Goal: Information Seeking & Learning: Compare options

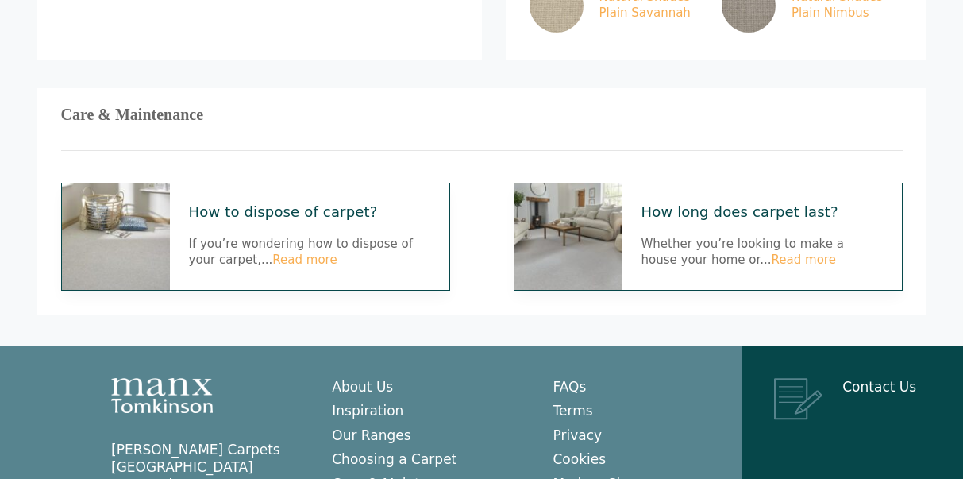
scroll to position [446, 0]
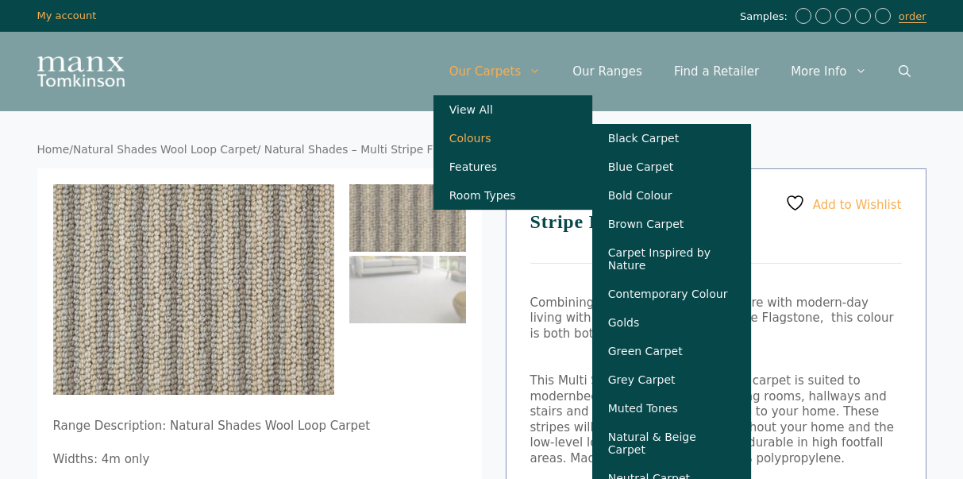
click at [491, 139] on link "Colours" at bounding box center [513, 138] width 159 height 29
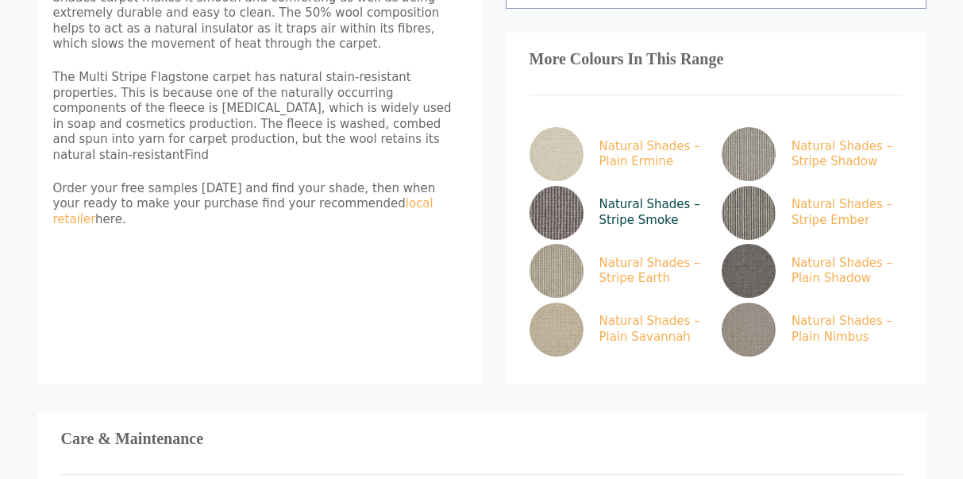
scroll to position [638, 0]
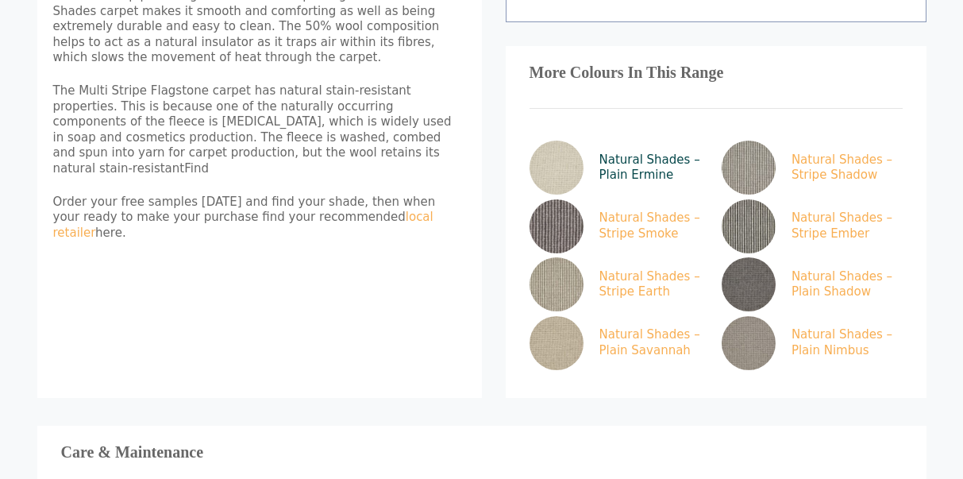
click at [550, 165] on img at bounding box center [557, 168] width 54 height 54
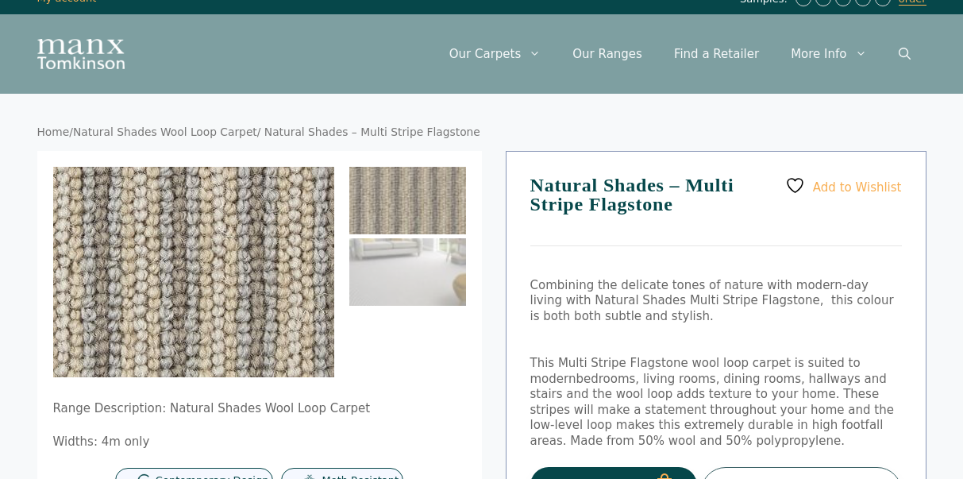
scroll to position [6, 0]
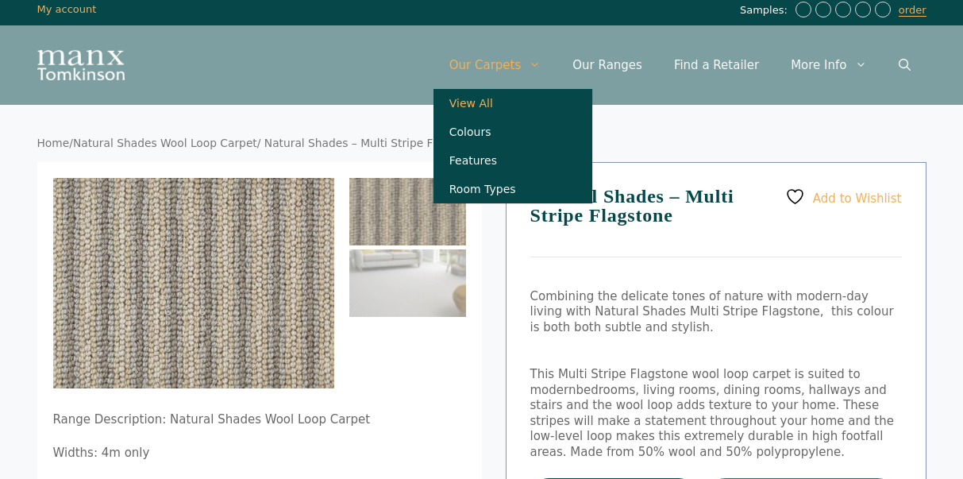
click at [500, 101] on link "View All" at bounding box center [513, 103] width 159 height 29
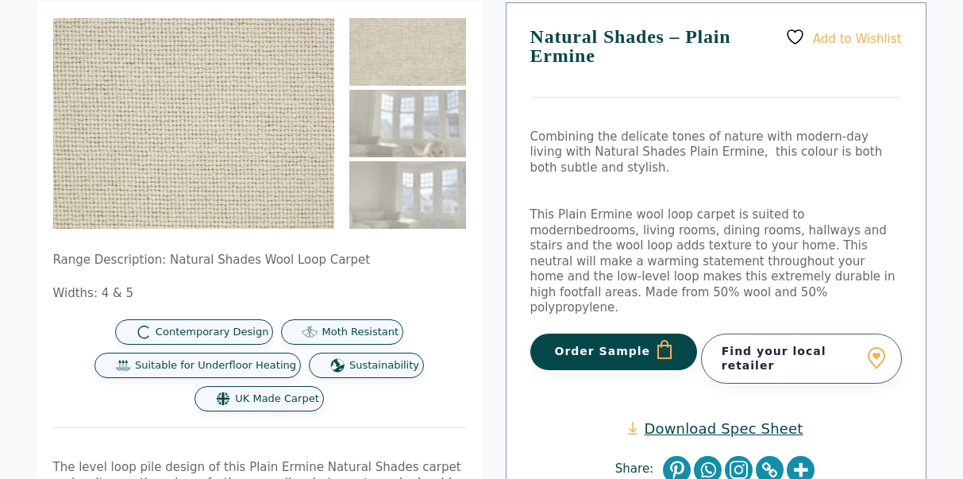
scroll to position [168, 0]
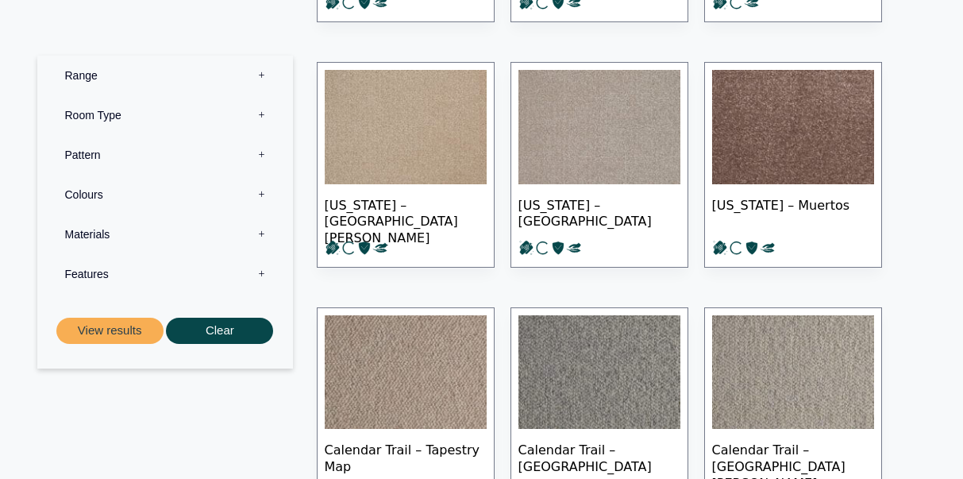
scroll to position [534, 0]
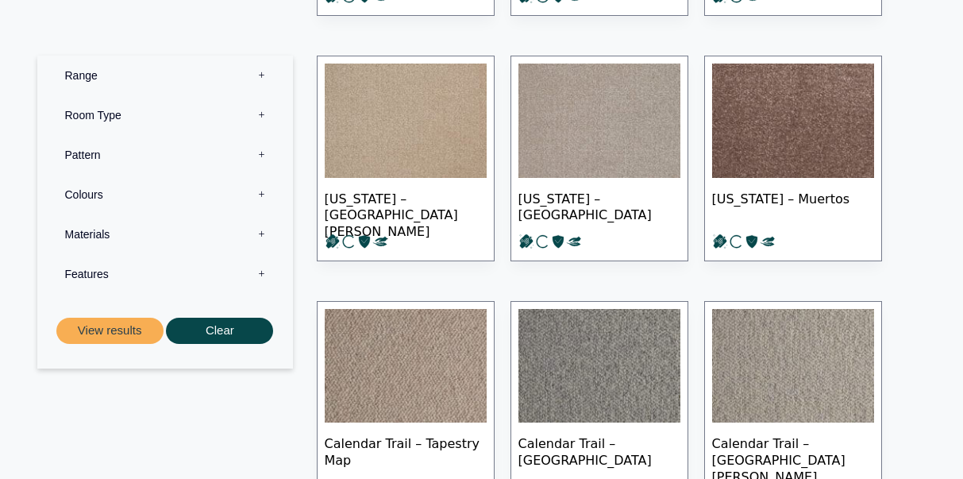
click at [94, 151] on label "Pattern 0" at bounding box center [165, 155] width 232 height 40
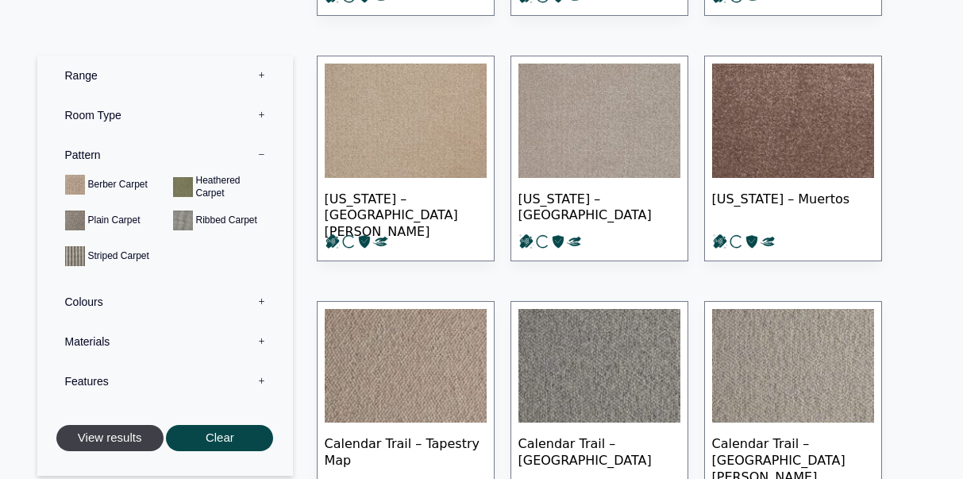
click at [101, 439] on button "View results" at bounding box center [109, 438] width 107 height 26
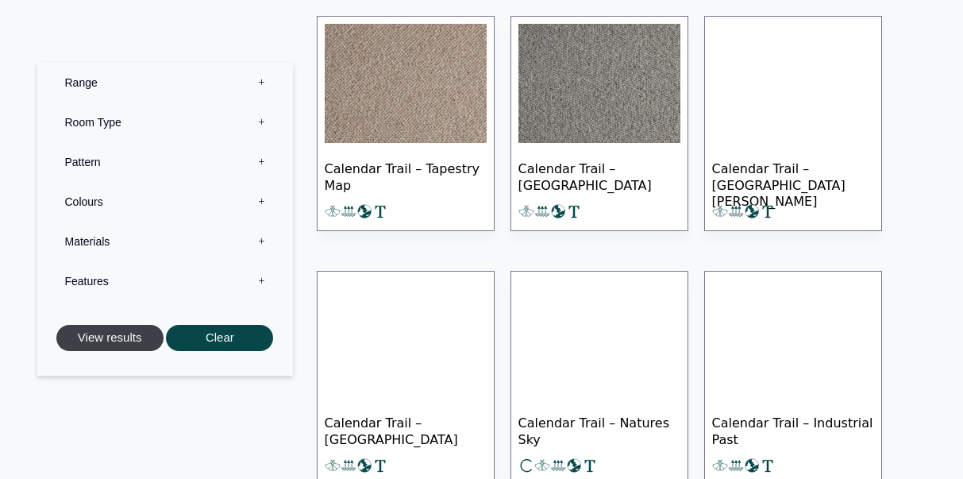
scroll to position [866, 0]
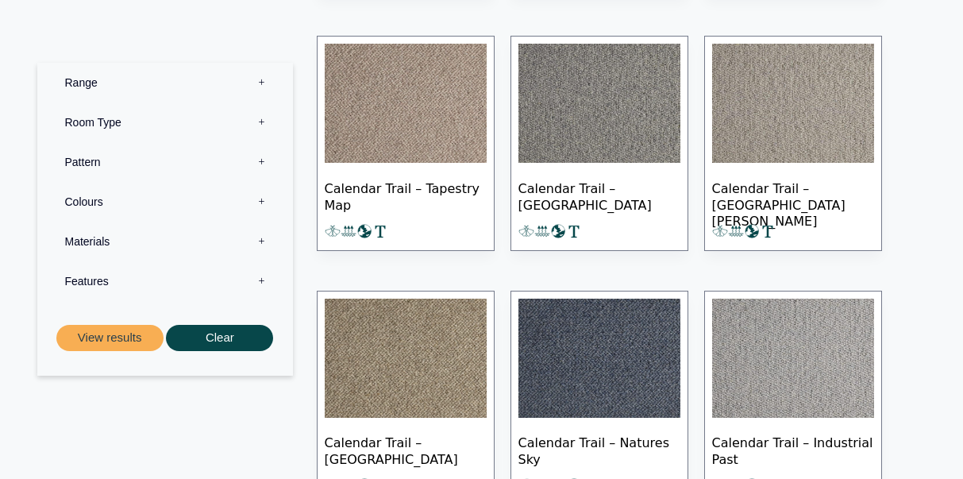
click at [92, 160] on label "Pattern 0" at bounding box center [165, 162] width 232 height 40
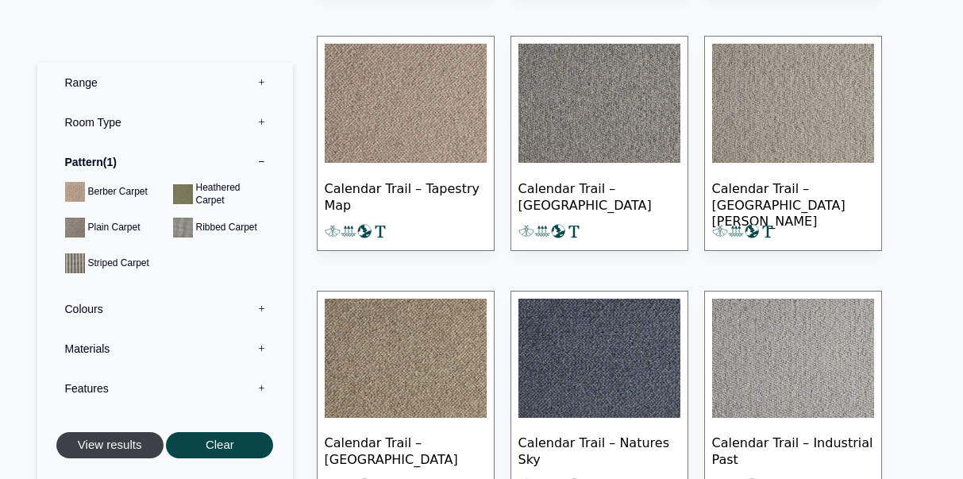
click at [109, 439] on button "View results" at bounding box center [109, 445] width 107 height 26
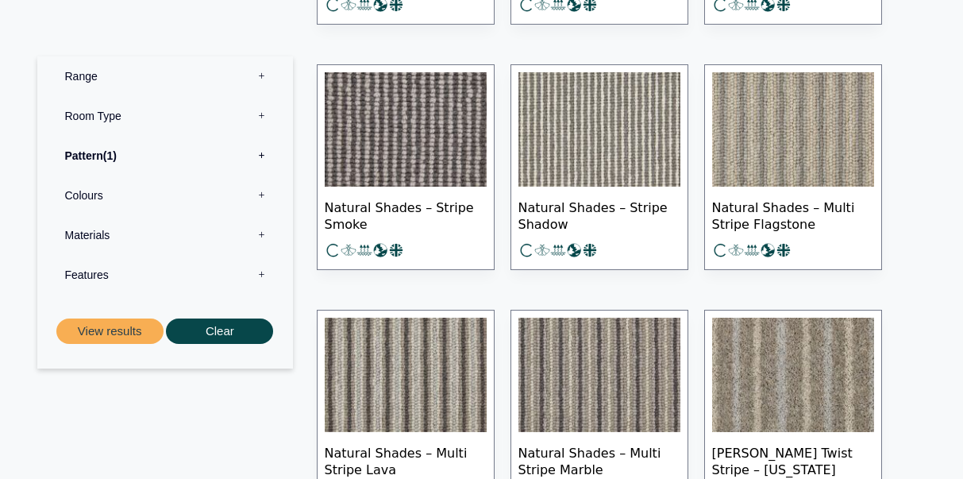
scroll to position [980, 0]
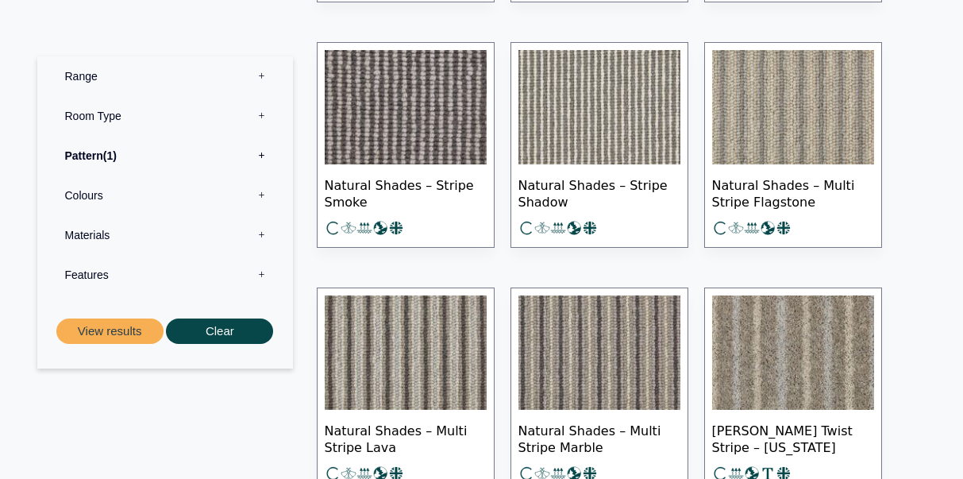
click at [437, 366] on img at bounding box center [406, 352] width 162 height 114
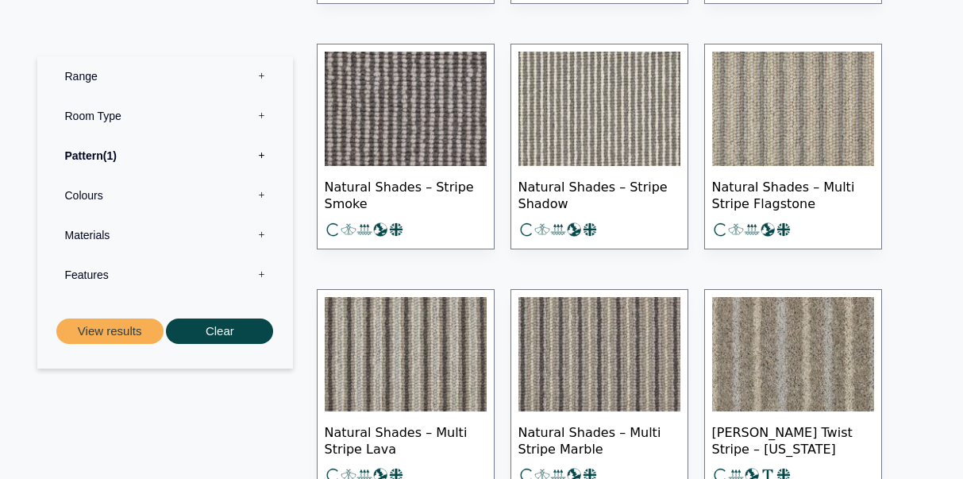
scroll to position [984, 0]
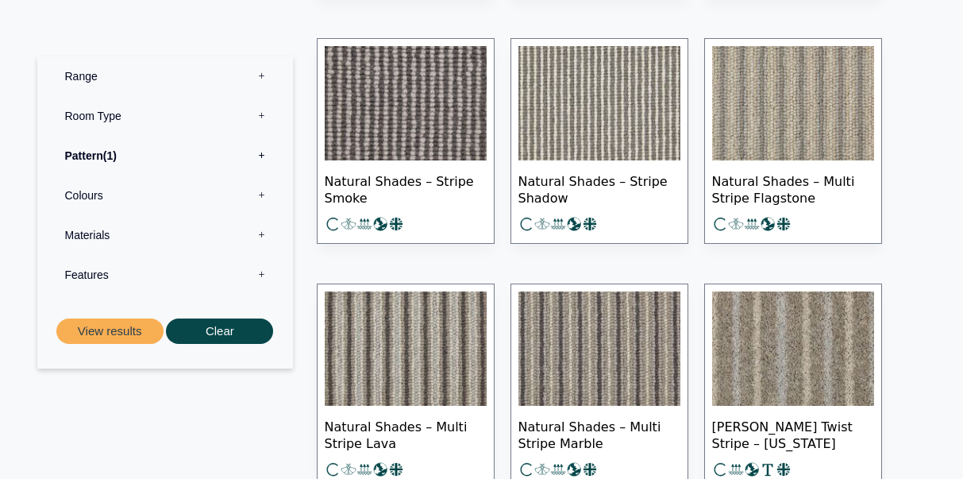
click at [803, 115] on img at bounding box center [793, 103] width 162 height 114
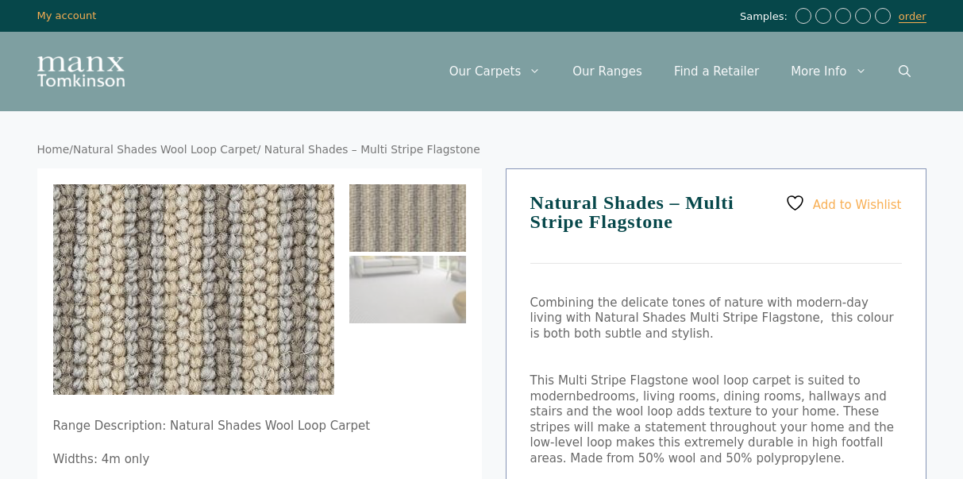
click at [258, 276] on img at bounding box center [111, 306] width 635 height 477
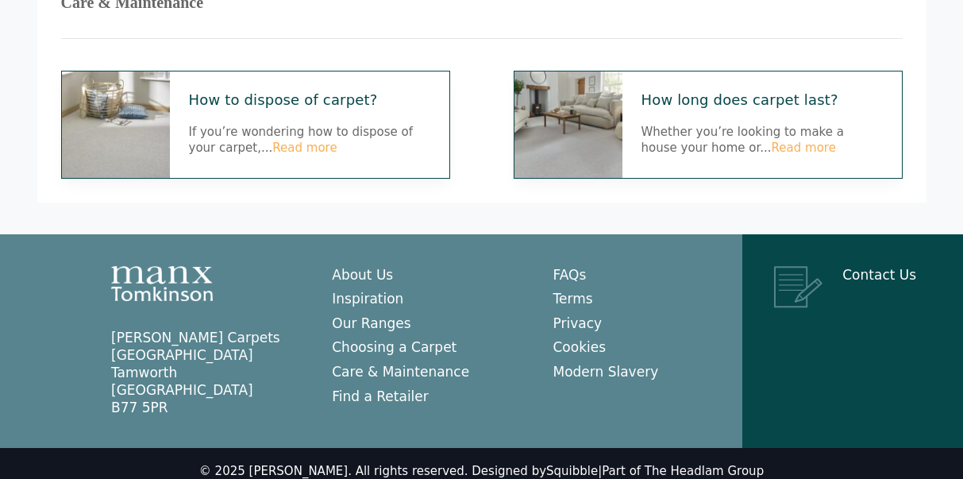
scroll to position [1086, 0]
